Goal: Transaction & Acquisition: Download file/media

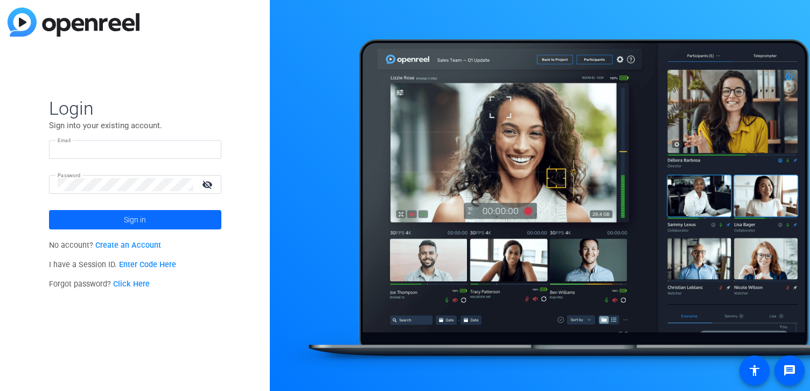
type input "[EMAIL_ADDRESS][PERSON_NAME][DOMAIN_NAME]"
click at [127, 220] on span "Sign in" at bounding box center [135, 219] width 22 height 27
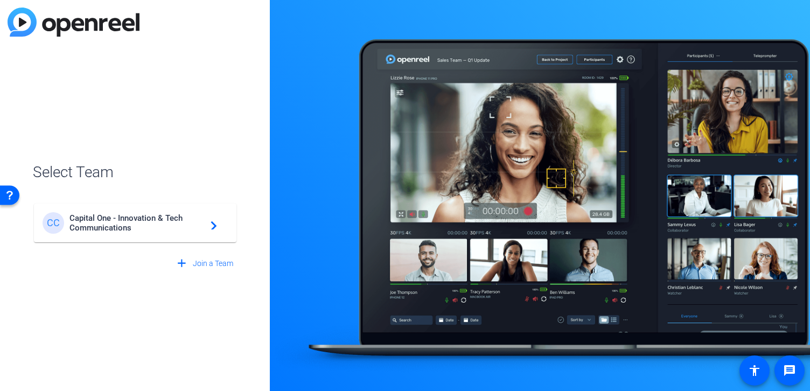
click at [133, 226] on span "Capital One - Innovation & Tech Communications" at bounding box center [136, 222] width 135 height 19
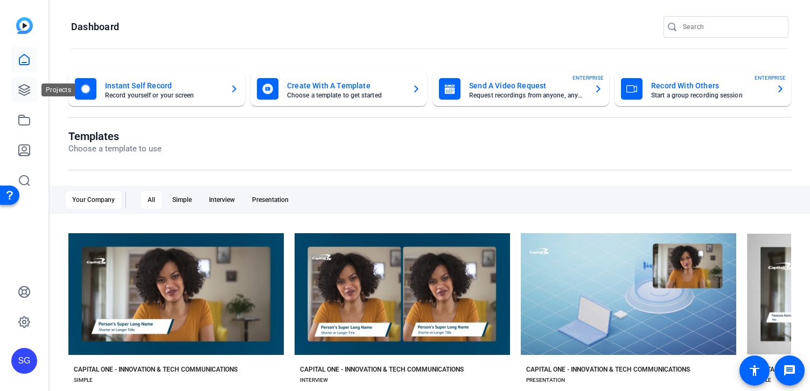
click at [29, 85] on icon at bounding box center [24, 89] width 13 height 13
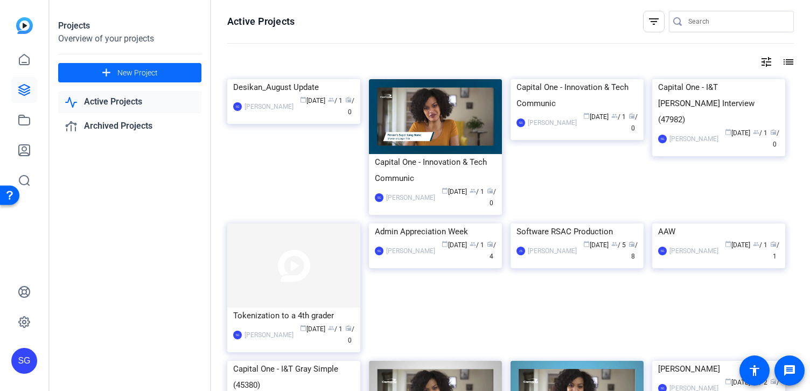
click at [141, 64] on span at bounding box center [129, 73] width 143 height 26
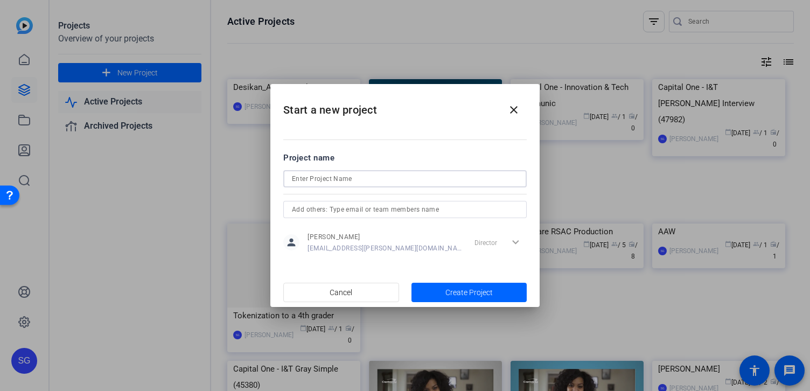
click at [340, 178] on input at bounding box center [405, 178] width 226 height 13
type input "For Em"
click at [461, 292] on span "Create Project" at bounding box center [469, 292] width 47 height 11
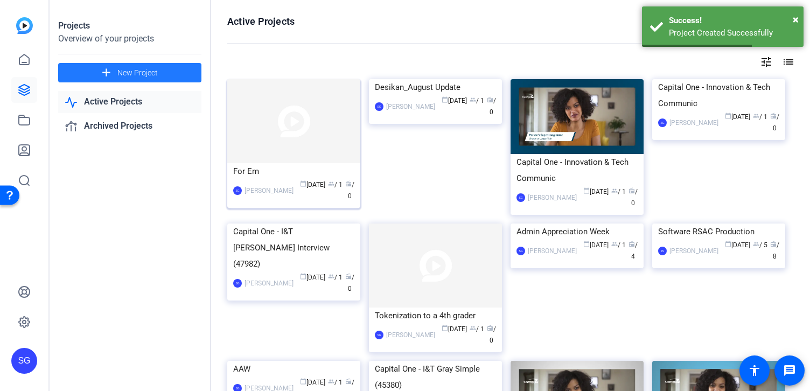
click at [249, 172] on div "For Em" at bounding box center [293, 171] width 121 height 16
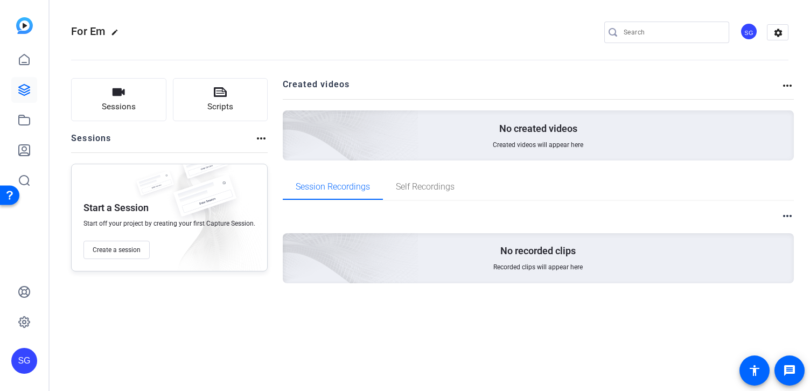
click at [527, 258] on div "No recorded clips Recorded clips will appear here" at bounding box center [539, 258] width 512 height 50
click at [419, 192] on span "Self Recordings" at bounding box center [425, 187] width 59 height 26
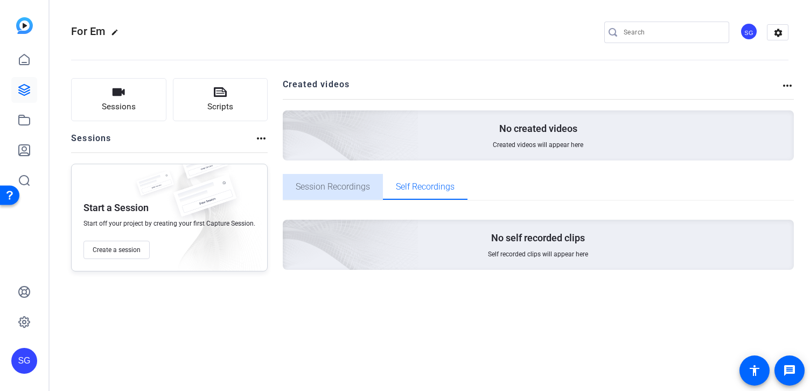
click at [343, 183] on span "Session Recordings" at bounding box center [333, 187] width 74 height 9
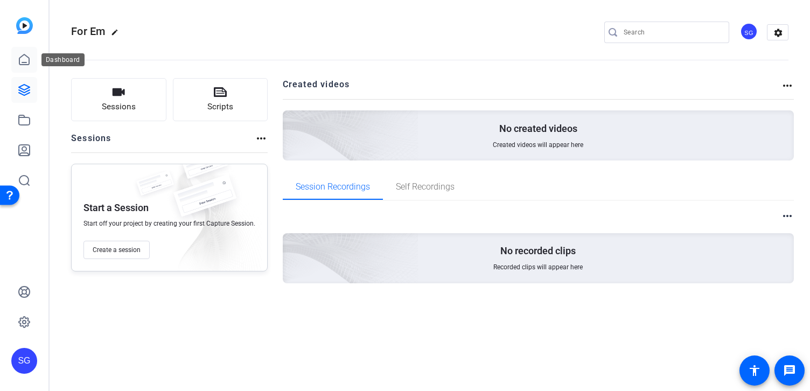
click at [27, 62] on icon at bounding box center [24, 59] width 13 height 13
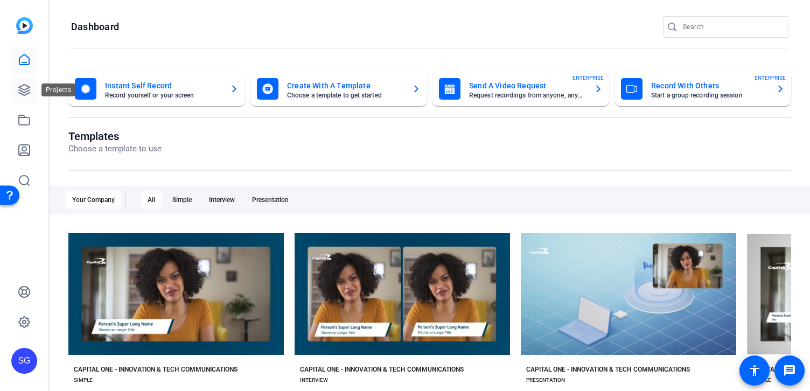
click at [23, 87] on icon at bounding box center [24, 89] width 13 height 13
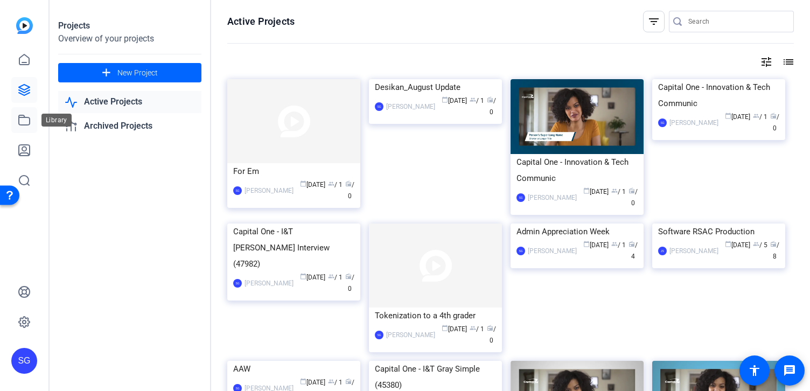
click at [24, 124] on icon at bounding box center [24, 120] width 11 height 10
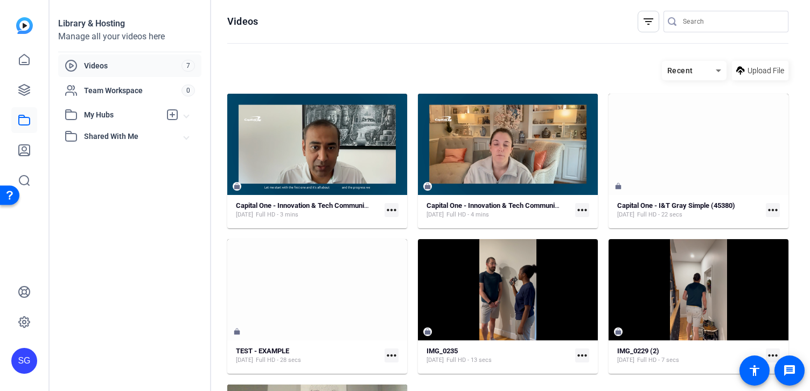
click at [142, 62] on span "Videos" at bounding box center [133, 65] width 98 height 11
click at [748, 67] on span "Upload File" at bounding box center [766, 70] width 37 height 11
click at [754, 71] on span "Upload File" at bounding box center [766, 70] width 37 height 11
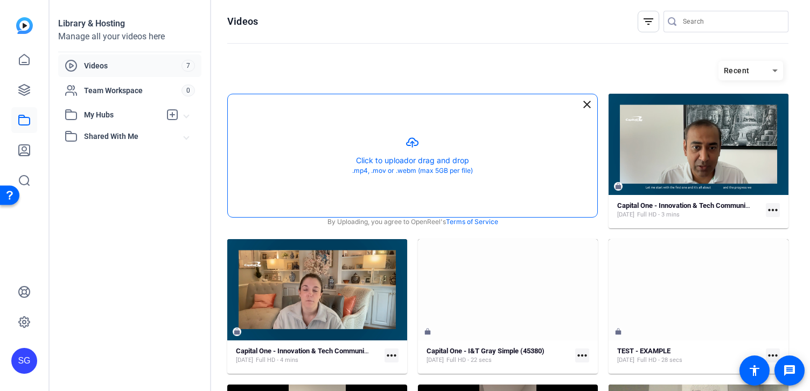
click at [440, 159] on button "button" at bounding box center [413, 155] width 370 height 123
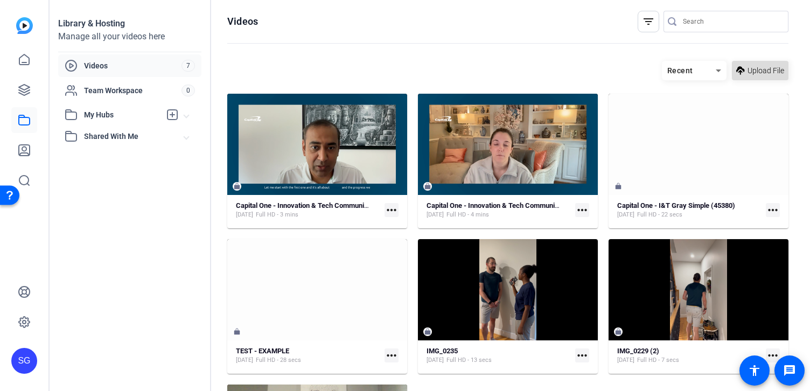
click at [750, 75] on span "Upload File" at bounding box center [766, 70] width 37 height 11
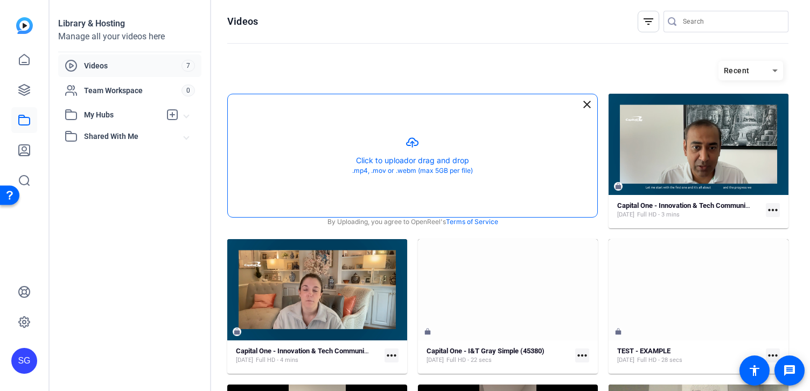
click at [434, 165] on button "button" at bounding box center [413, 155] width 370 height 123
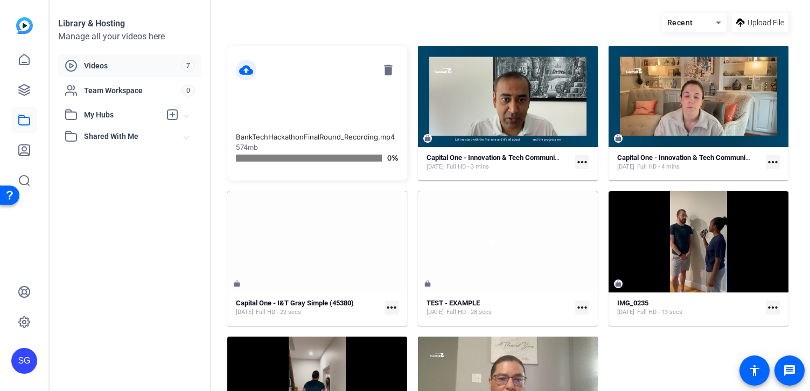
scroll to position [39, 0]
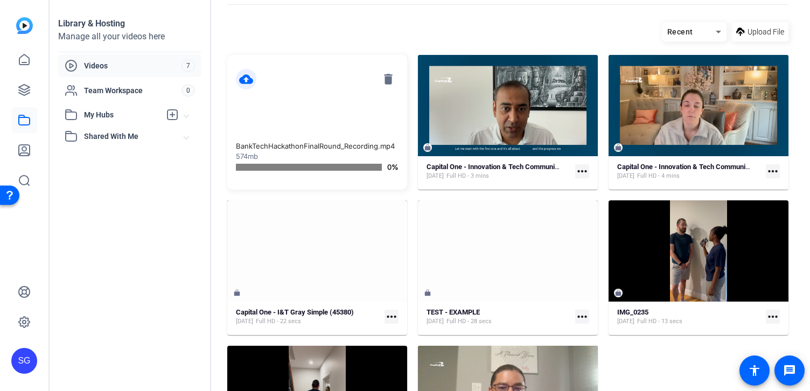
click at [775, 318] on mat-icon "more_horiz" at bounding box center [773, 317] width 14 height 14
click at [663, 365] on div at bounding box center [405, 195] width 810 height 391
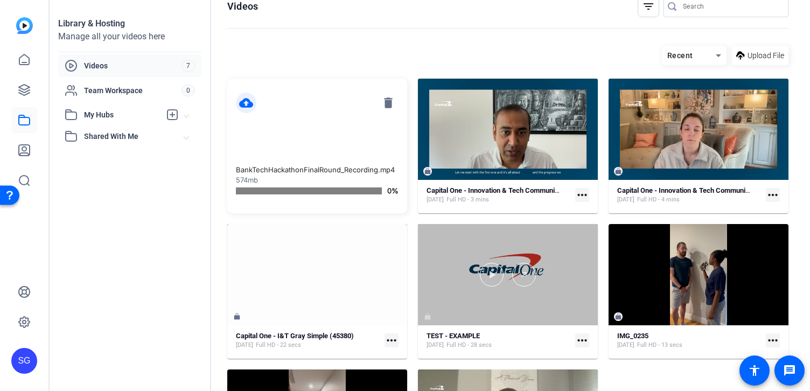
scroll to position [0, 0]
